Goal: Task Accomplishment & Management: Manage account settings

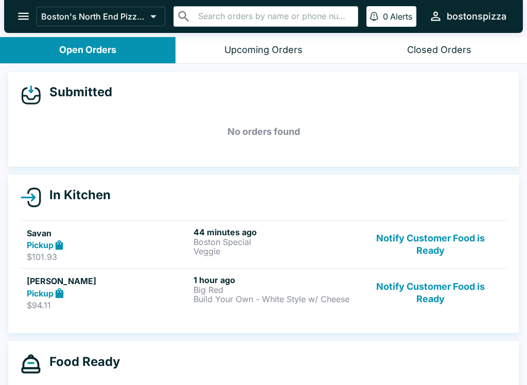
click at [437, 243] on button "Notify Customer Food is Ready" at bounding box center [430, 245] width 139 height 36
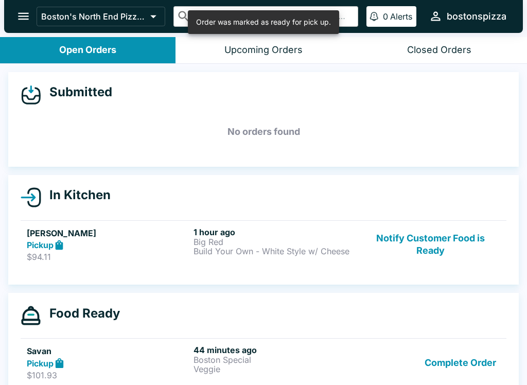
click at [473, 363] on button "Complete Order" at bounding box center [460, 363] width 80 height 36
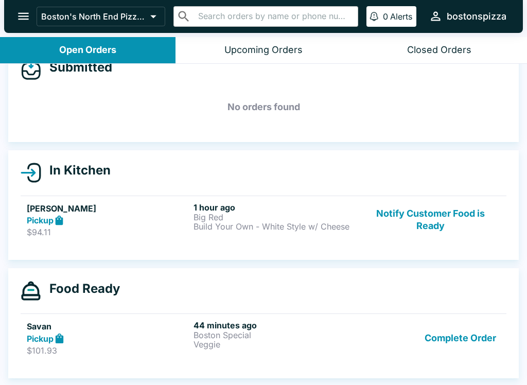
scroll to position [9, 0]
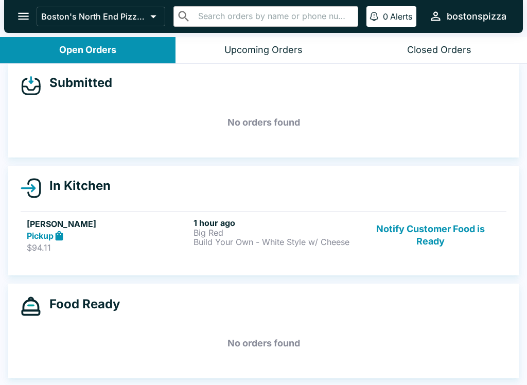
click at [417, 225] on button "Notify Customer Food is Ready" at bounding box center [430, 236] width 139 height 36
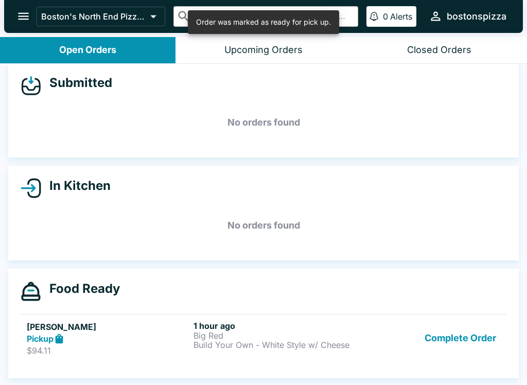
scroll to position [2, 0]
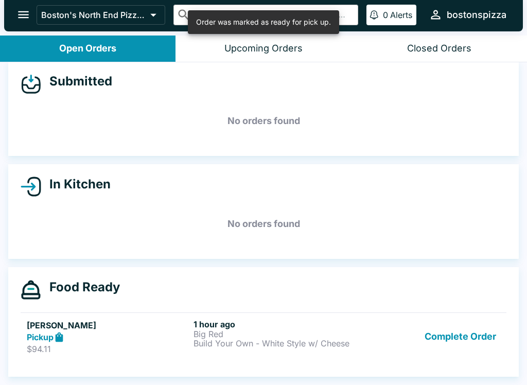
click at [465, 339] on button "Complete Order" at bounding box center [460, 337] width 80 height 36
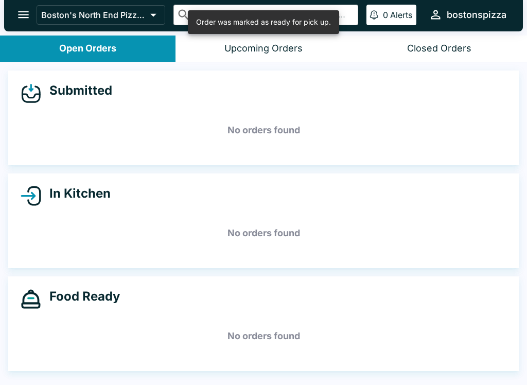
scroll to position [0, 0]
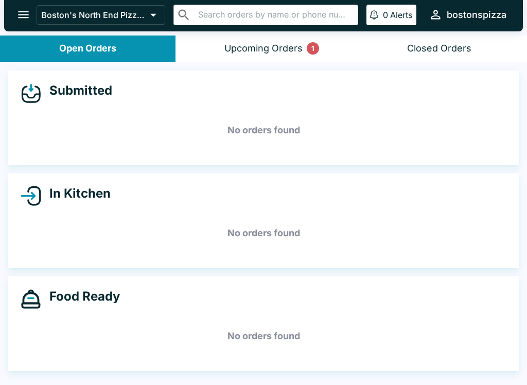
click at [242, 46] on div "Upcoming Orders 1" at bounding box center [263, 49] width 78 height 12
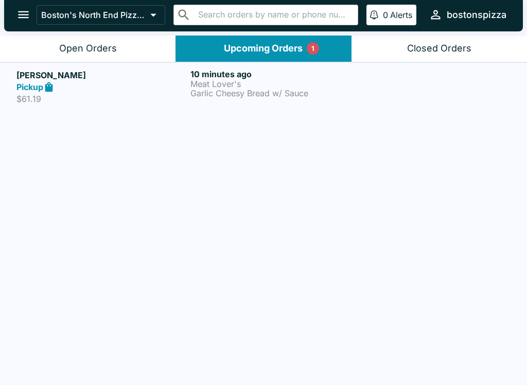
click at [84, 67] on link "[PERSON_NAME] Pickup $61.19 10 minutes ago Meat Lover's Garlic Cheesy Bread w/ …" at bounding box center [263, 86] width 527 height 48
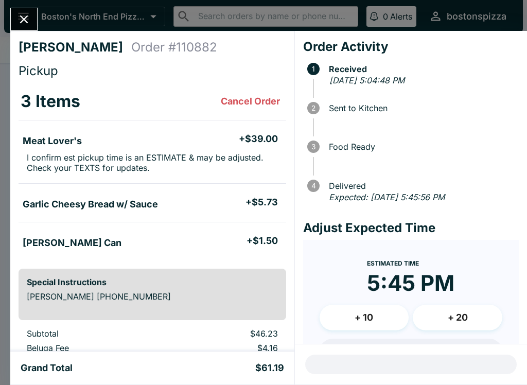
click at [36, 20] on button "Close" at bounding box center [24, 19] width 26 height 22
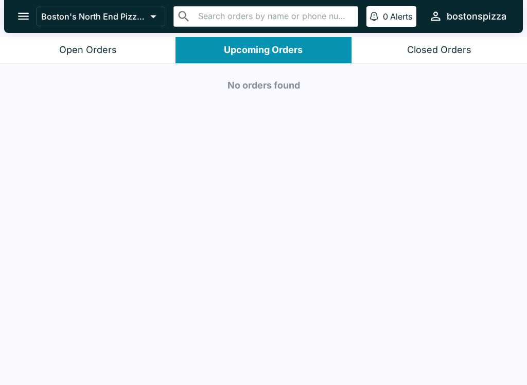
click at [93, 38] on button "Open Orders" at bounding box center [87, 50] width 175 height 26
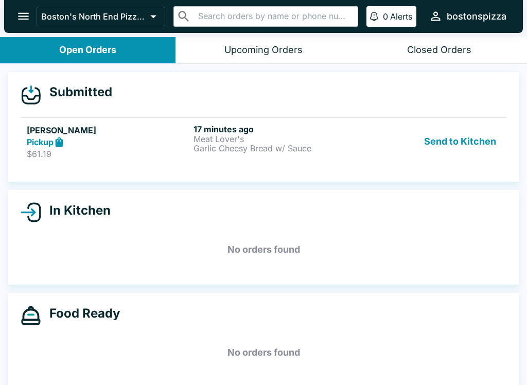
click at [195, 159] on link "[PERSON_NAME] Pickup $61.19 17 minutes ago Meat Lover's Garlic Cheesy Bread w/ …" at bounding box center [264, 141] width 486 height 48
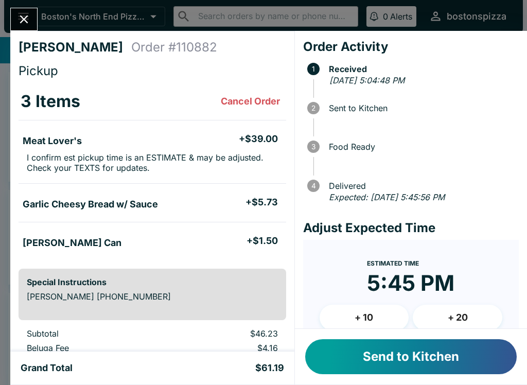
click at [37, 16] on button "Close" at bounding box center [24, 19] width 26 height 22
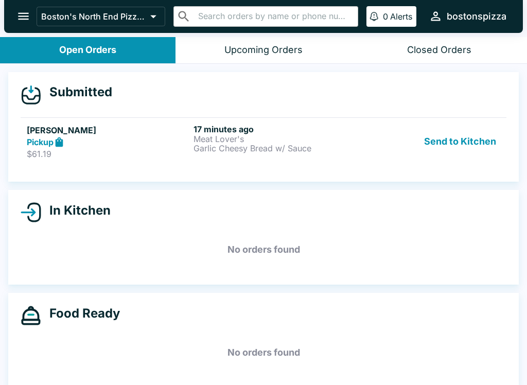
click at [182, 142] on div "Pickup" at bounding box center [108, 142] width 163 height 12
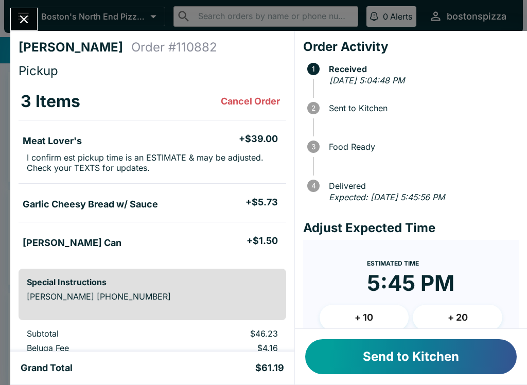
click at [444, 380] on div "Send to Kitchen" at bounding box center [411, 357] width 232 height 56
click at [447, 355] on button "Send to Kitchen" at bounding box center [410, 356] width 211 height 35
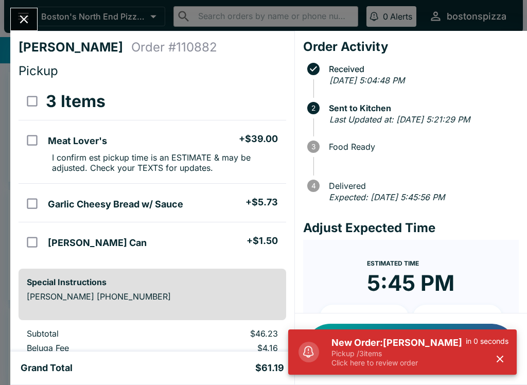
click at [369, 362] on p "Click here to review order" at bounding box center [398, 362] width 134 height 9
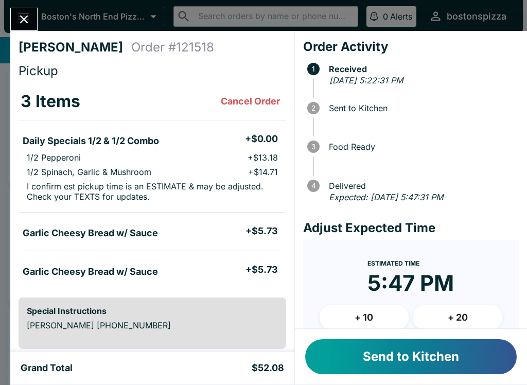
click at [382, 366] on button "Send to Kitchen" at bounding box center [410, 356] width 211 height 35
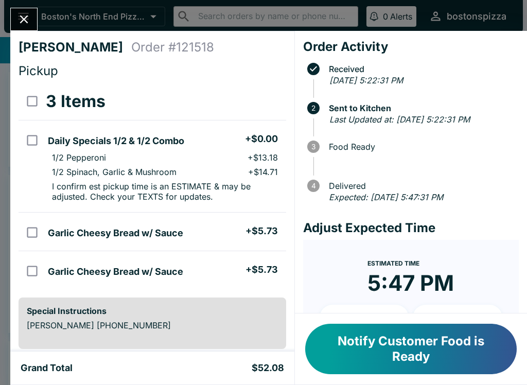
click at [18, 20] on icon "Close" at bounding box center [24, 19] width 14 height 14
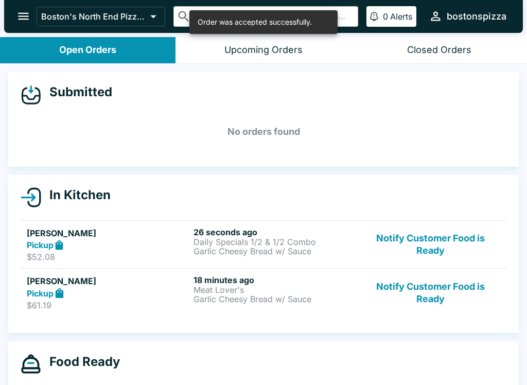
click at [202, 238] on p "Daily Specials 1/2 & 1/2 Combo" at bounding box center [274, 241] width 163 height 9
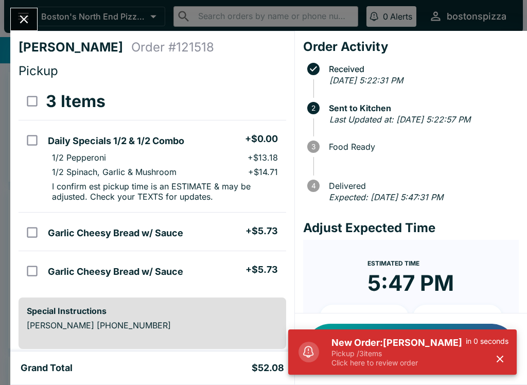
click at [397, 348] on h5 "New Order: [PERSON_NAME]" at bounding box center [398, 343] width 134 height 12
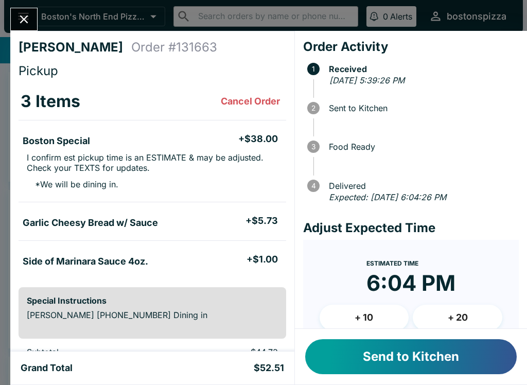
click at [416, 372] on button "Send to Kitchen" at bounding box center [410, 356] width 211 height 35
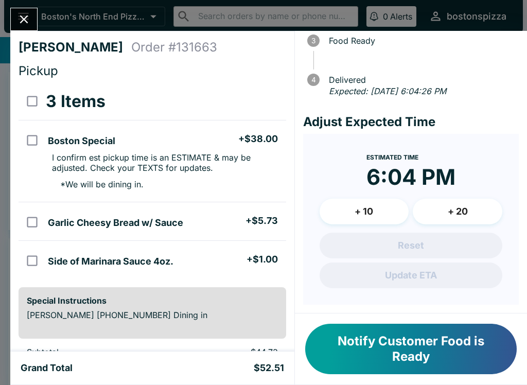
scroll to position [-1, 0]
click at [28, 4] on div "[PERSON_NAME] Order # 131663 Pickup 3 Items Boston Special + $38.00 I confirm e…" at bounding box center [263, 192] width 527 height 385
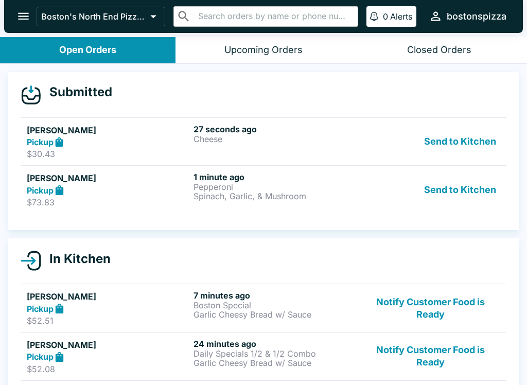
click at [109, 186] on div "Pickup" at bounding box center [108, 190] width 163 height 12
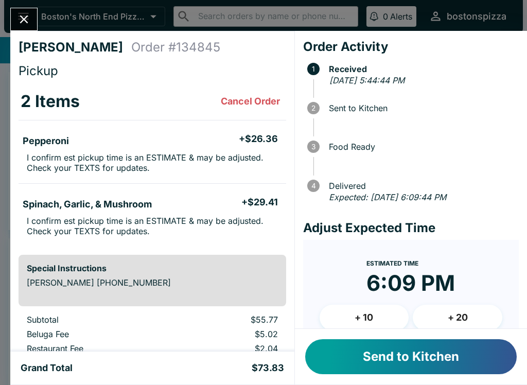
click at [369, 320] on button "+ 10" at bounding box center [365, 318] width 90 height 26
click at [432, 359] on button "Send to Kitchen" at bounding box center [410, 356] width 211 height 35
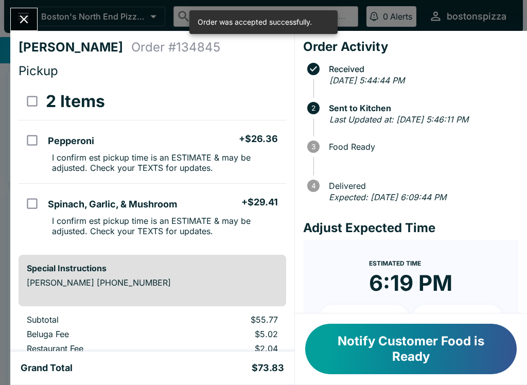
click at [27, 16] on icon "Close" at bounding box center [24, 19] width 8 height 8
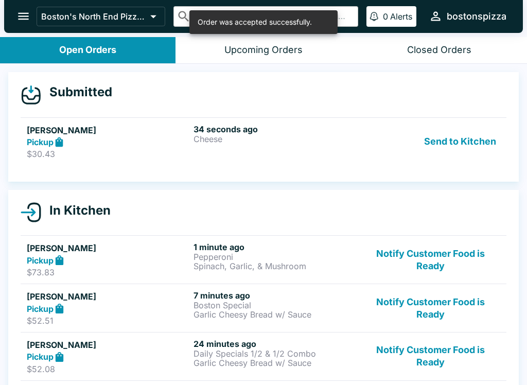
click at [115, 254] on div "Pickup" at bounding box center [108, 260] width 163 height 12
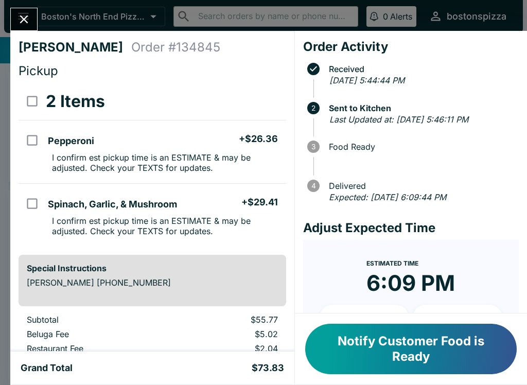
click at [25, 30] on button "Close" at bounding box center [24, 19] width 26 height 22
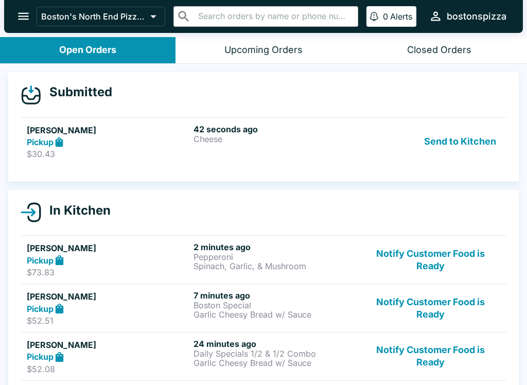
click at [142, 136] on div "Pickup" at bounding box center [108, 142] width 163 height 12
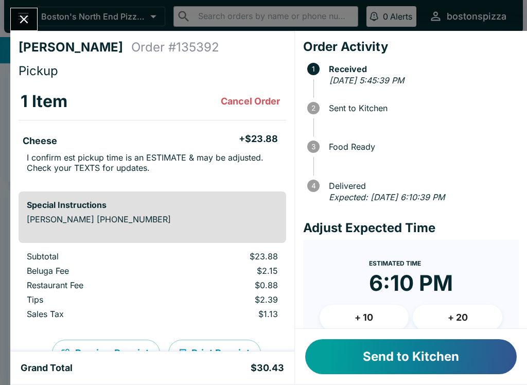
click at [368, 311] on button "+ 10" at bounding box center [365, 318] width 90 height 26
click at [426, 361] on button "Send to Kitchen" at bounding box center [410, 356] width 211 height 35
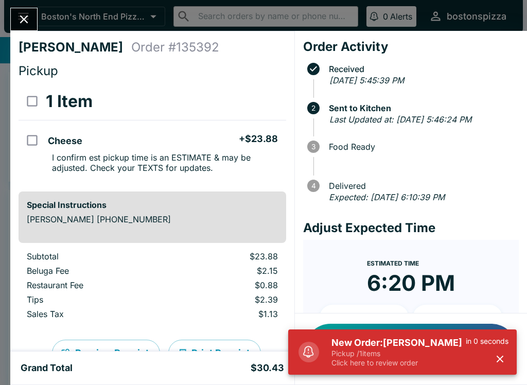
click at [25, 12] on icon "Close" at bounding box center [24, 19] width 14 height 14
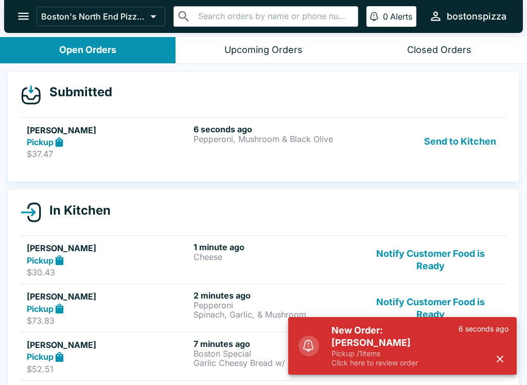
click at [108, 137] on div "Pickup" at bounding box center [108, 142] width 163 height 12
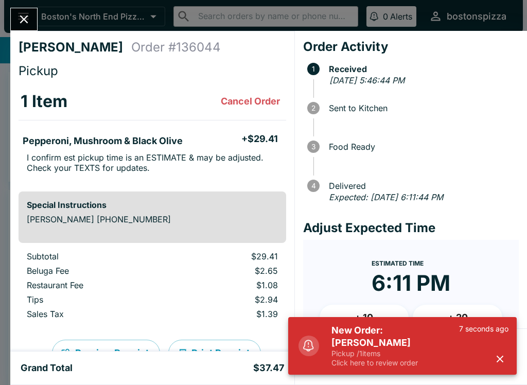
click at [503, 366] on button "button" at bounding box center [499, 358] width 17 height 17
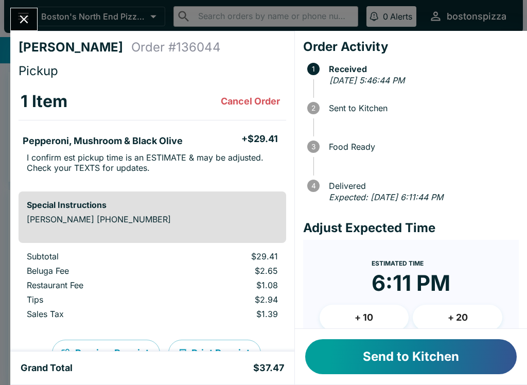
click at [374, 320] on button "+ 10" at bounding box center [365, 318] width 90 height 26
click at [417, 361] on button "Send to Kitchen" at bounding box center [410, 356] width 211 height 35
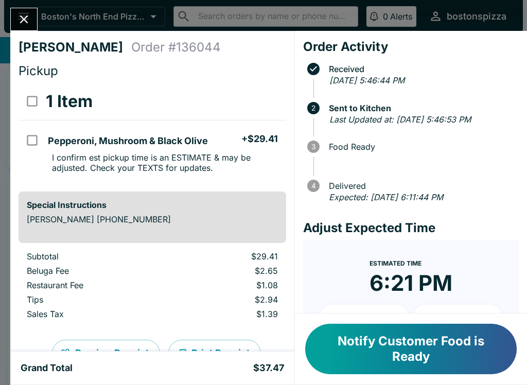
click at [21, 21] on icon "Close" at bounding box center [24, 19] width 14 height 14
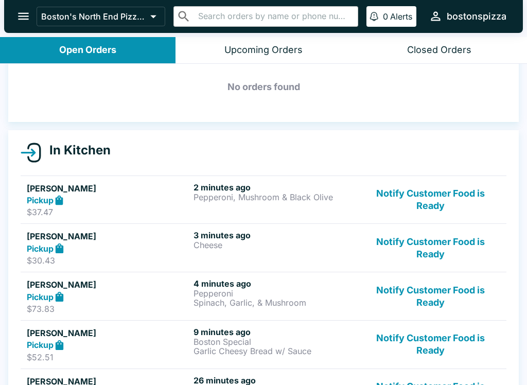
scroll to position [63, 0]
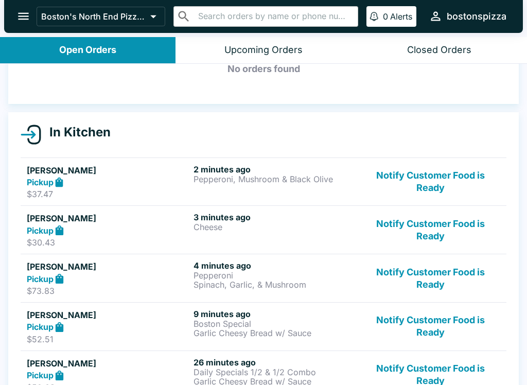
click at [101, 282] on div "Pickup" at bounding box center [108, 279] width 163 height 12
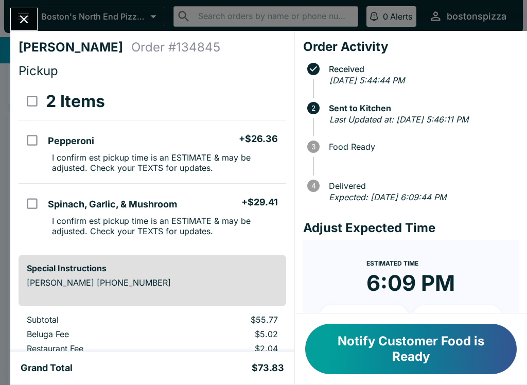
click at [28, 13] on icon "Close" at bounding box center [24, 19] width 14 height 14
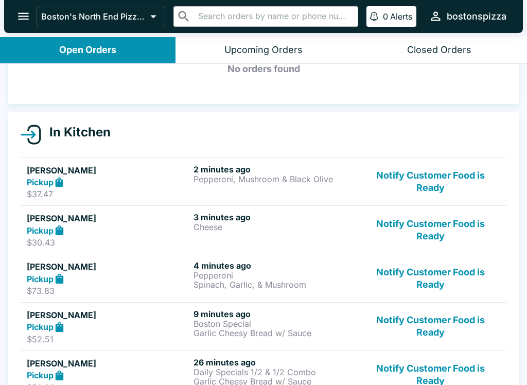
click at [129, 227] on div "Pickup" at bounding box center [108, 230] width 163 height 12
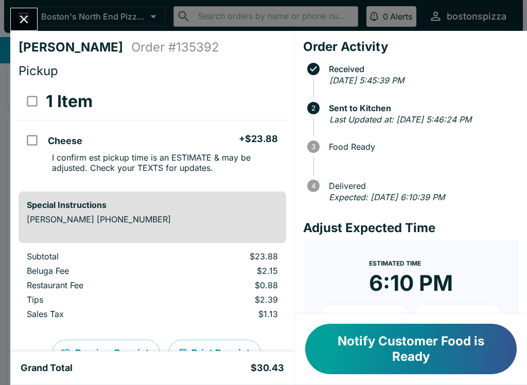
click at [19, 11] on button "Close" at bounding box center [24, 19] width 26 height 22
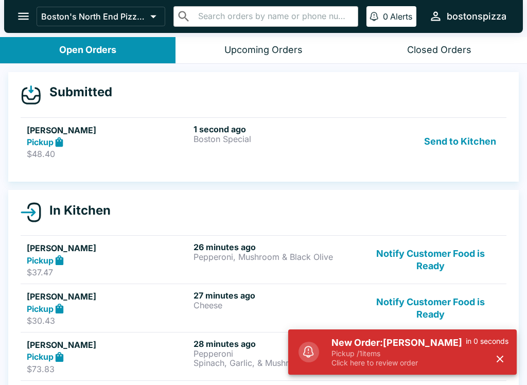
click at [86, 136] on div "Pickup" at bounding box center [108, 142] width 163 height 12
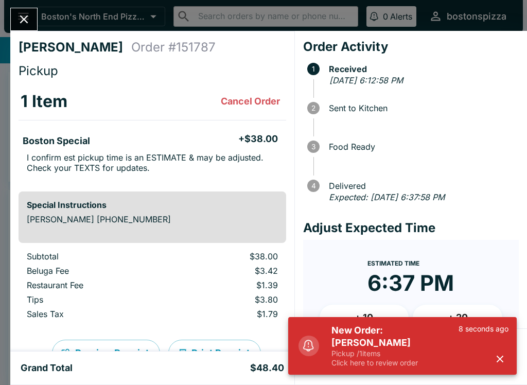
click at [499, 355] on icon "button" at bounding box center [500, 359] width 12 height 12
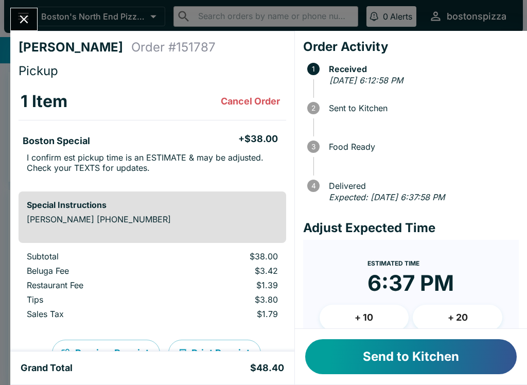
click at [396, 349] on button "Send to Kitchen" at bounding box center [410, 356] width 211 height 35
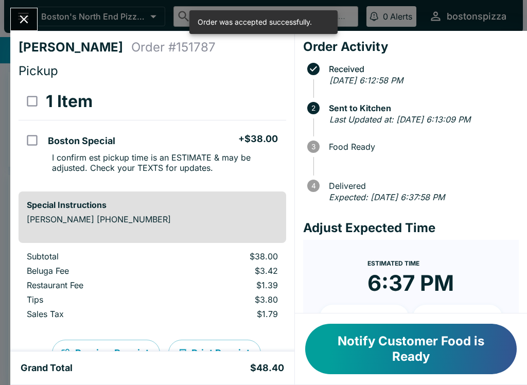
scroll to position [18, 0]
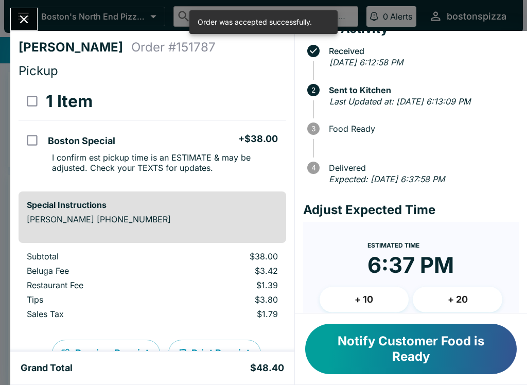
click at [363, 301] on button "+ 10" at bounding box center [365, 300] width 90 height 26
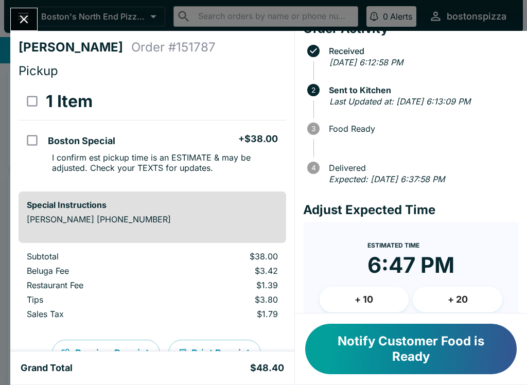
click at [30, 3] on div "[PERSON_NAME] Order # 151787 Pickup 1 Item Boston Special + $38.00 I confirm es…" at bounding box center [263, 192] width 527 height 385
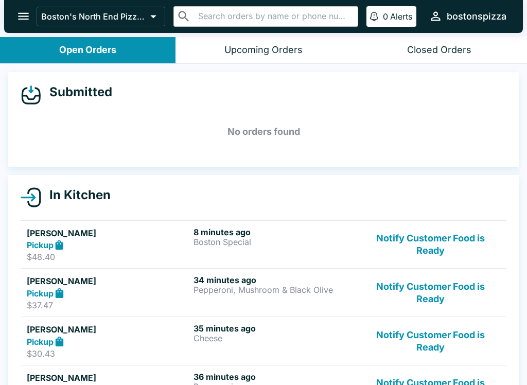
click at [32, 12] on button "open drawer" at bounding box center [23, 16] width 26 height 26
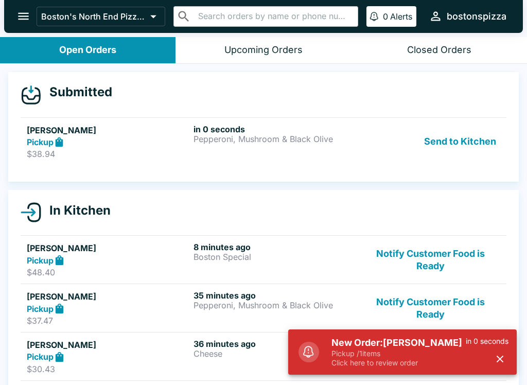
click at [404, 356] on p "Pickup / 1 items" at bounding box center [398, 353] width 134 height 9
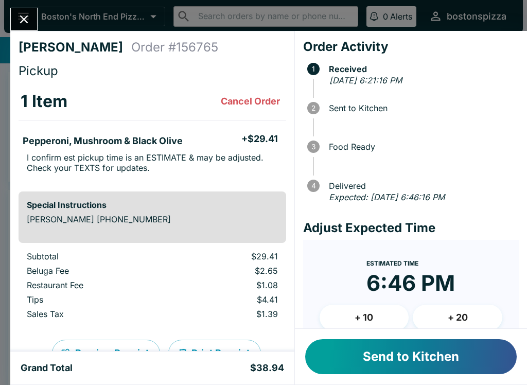
click at [394, 346] on button "Send to Kitchen" at bounding box center [410, 356] width 211 height 35
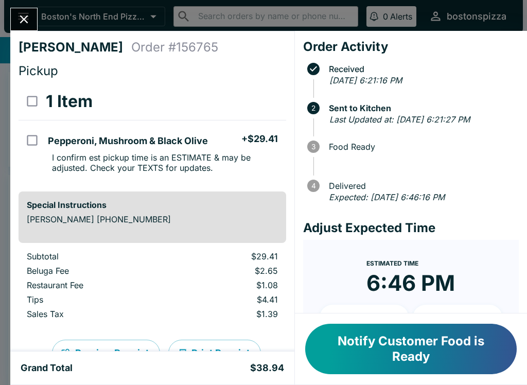
click at [44, 18] on div "[PERSON_NAME] Order # 156765 Pickup 1 Item Pepperoni, Mushroom & Black Olive + …" at bounding box center [263, 192] width 527 height 385
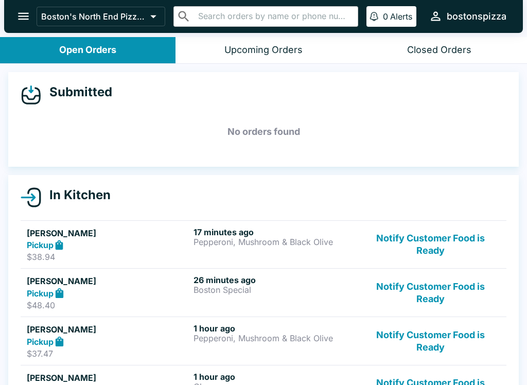
click at [147, 242] on div "Pickup" at bounding box center [108, 245] width 163 height 12
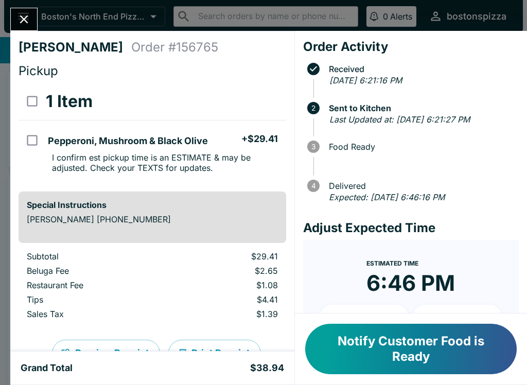
click at [399, 345] on button "Notify Customer Food is Ready" at bounding box center [410, 349] width 211 height 50
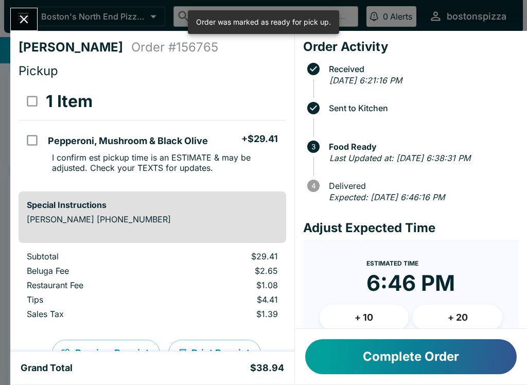
click at [34, 20] on button "Close" at bounding box center [24, 19] width 26 height 22
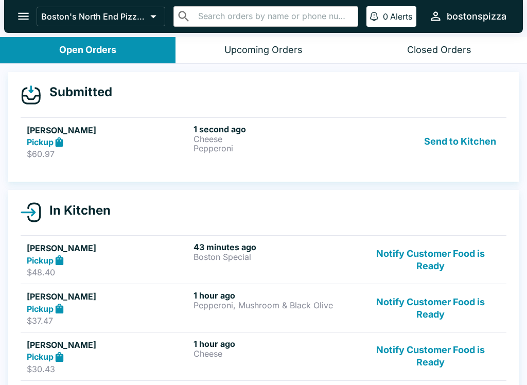
click at [117, 146] on div "Pickup" at bounding box center [108, 142] width 163 height 12
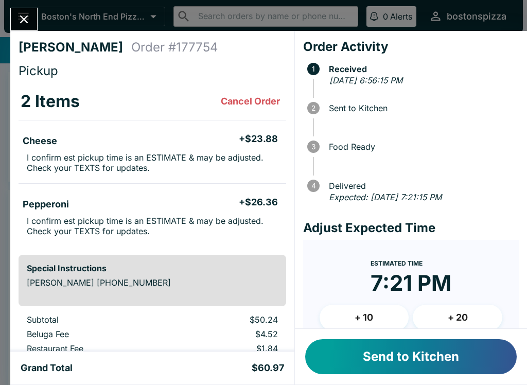
click at [375, 351] on button "Send to Kitchen" at bounding box center [410, 356] width 211 height 35
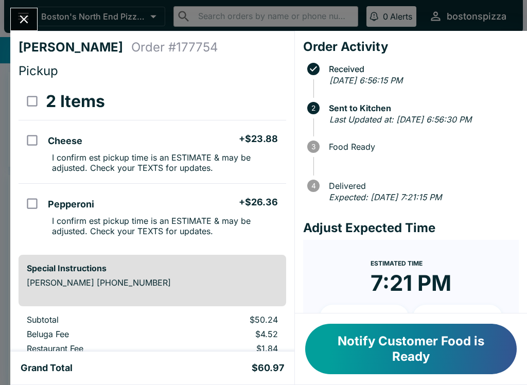
click at [30, 15] on icon "Close" at bounding box center [24, 19] width 14 height 14
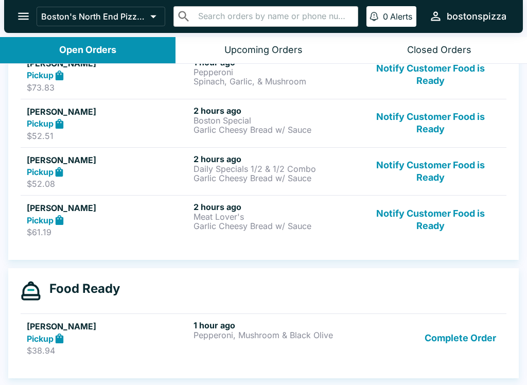
scroll to position [363, 0]
click at [461, 338] on button "Complete Order" at bounding box center [460, 338] width 80 height 36
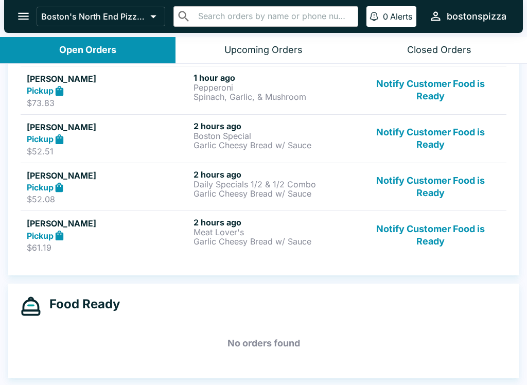
scroll to position [347, 0]
click at [31, 13] on button "open drawer" at bounding box center [23, 16] width 26 height 26
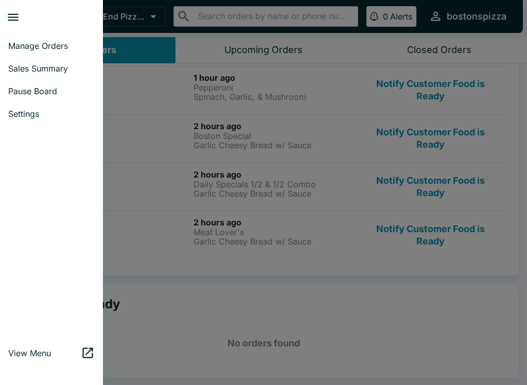
click at [255, 331] on div at bounding box center [263, 192] width 527 height 385
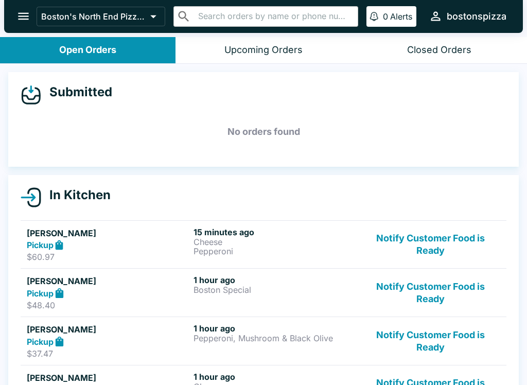
scroll to position [0, 0]
click at [13, 15] on button "open drawer" at bounding box center [23, 16] width 26 height 26
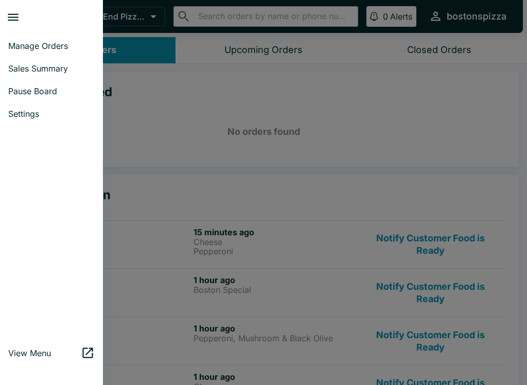
click at [37, 61] on link "Sales Summary" at bounding box center [51, 68] width 103 height 23
select select "03:00"
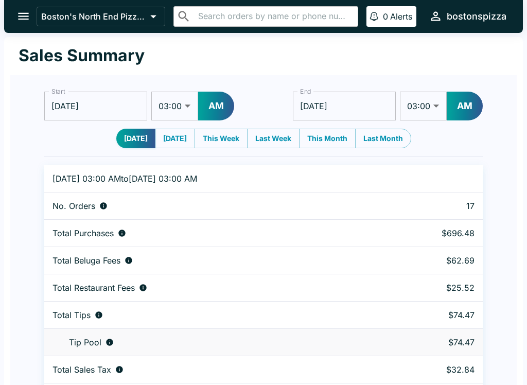
scroll to position [31, 0]
